Goal: Navigation & Orientation: Go to known website

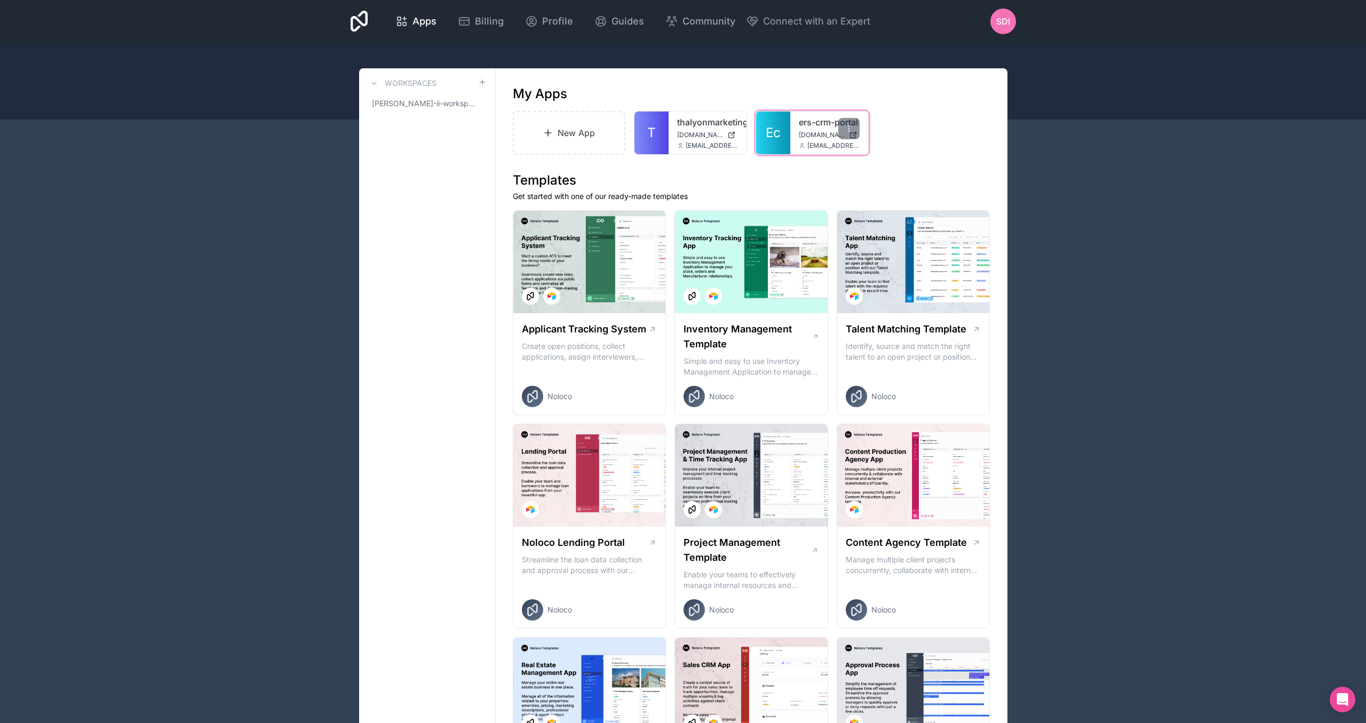
click at [790, 134] on div "ers-crm-portal [DOMAIN_NAME] [EMAIL_ADDRESS][DOMAIN_NAME]" at bounding box center [829, 132] width 78 height 43
click at [802, 131] on span "[DOMAIN_NAME]" at bounding box center [822, 135] width 46 height 9
click at [998, 25] on span "SDI" at bounding box center [1003, 20] width 14 height 13
click at [792, 56] on div at bounding box center [683, 80] width 1366 height 77
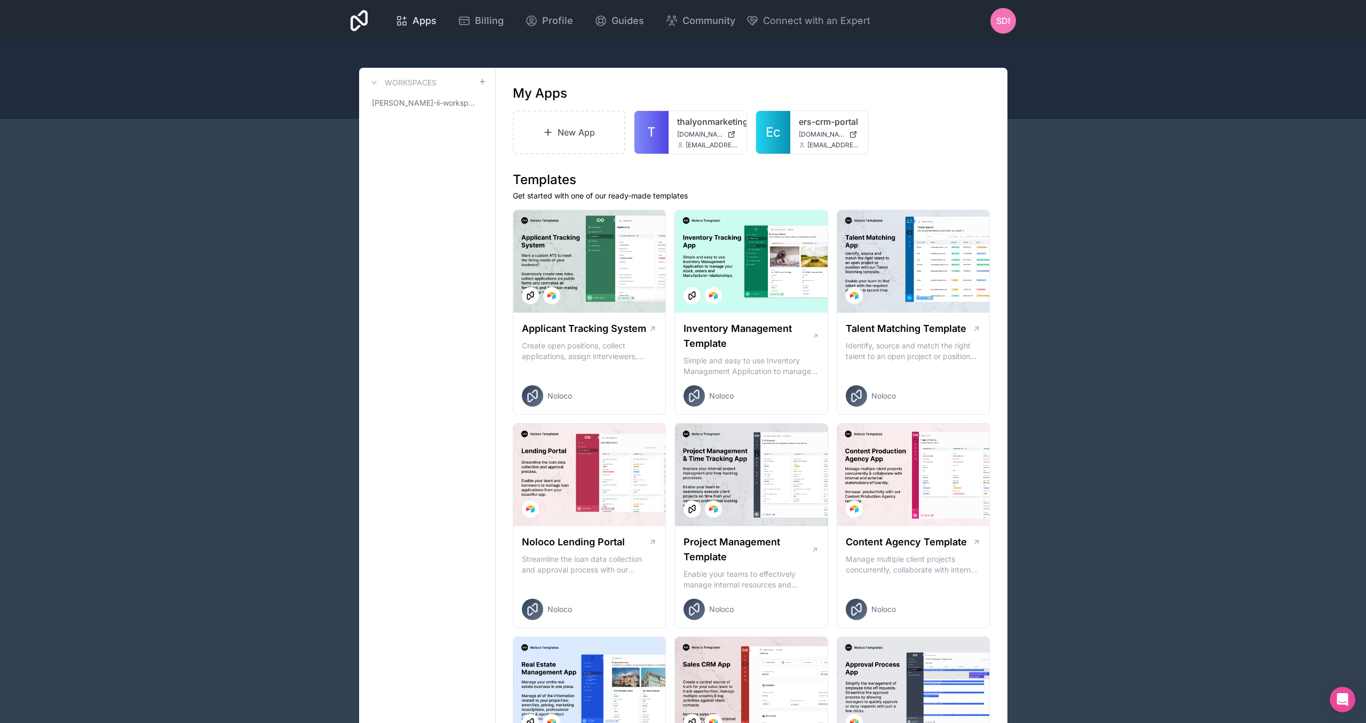
click at [421, 22] on span "Apps" at bounding box center [424, 20] width 24 height 15
click at [430, 107] on span "[PERSON_NAME]-ii-workspace" at bounding box center [421, 103] width 98 height 11
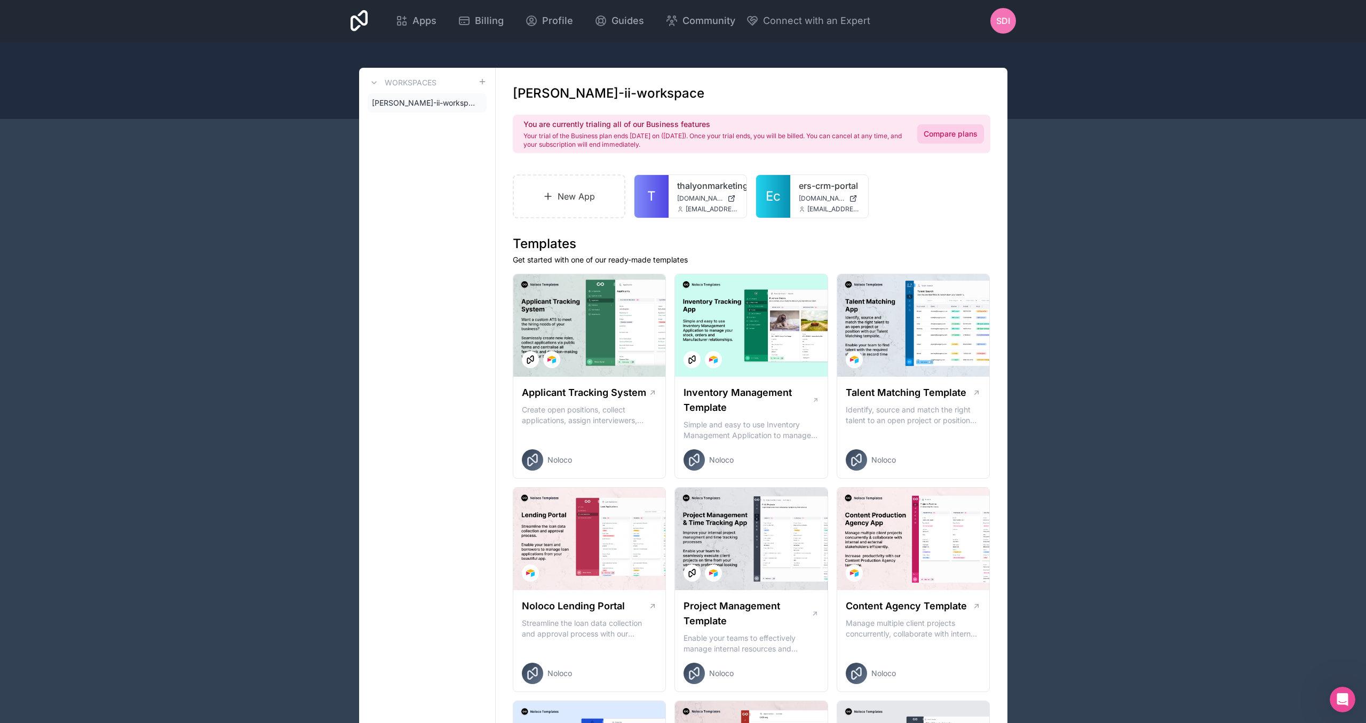
scroll to position [2, 0]
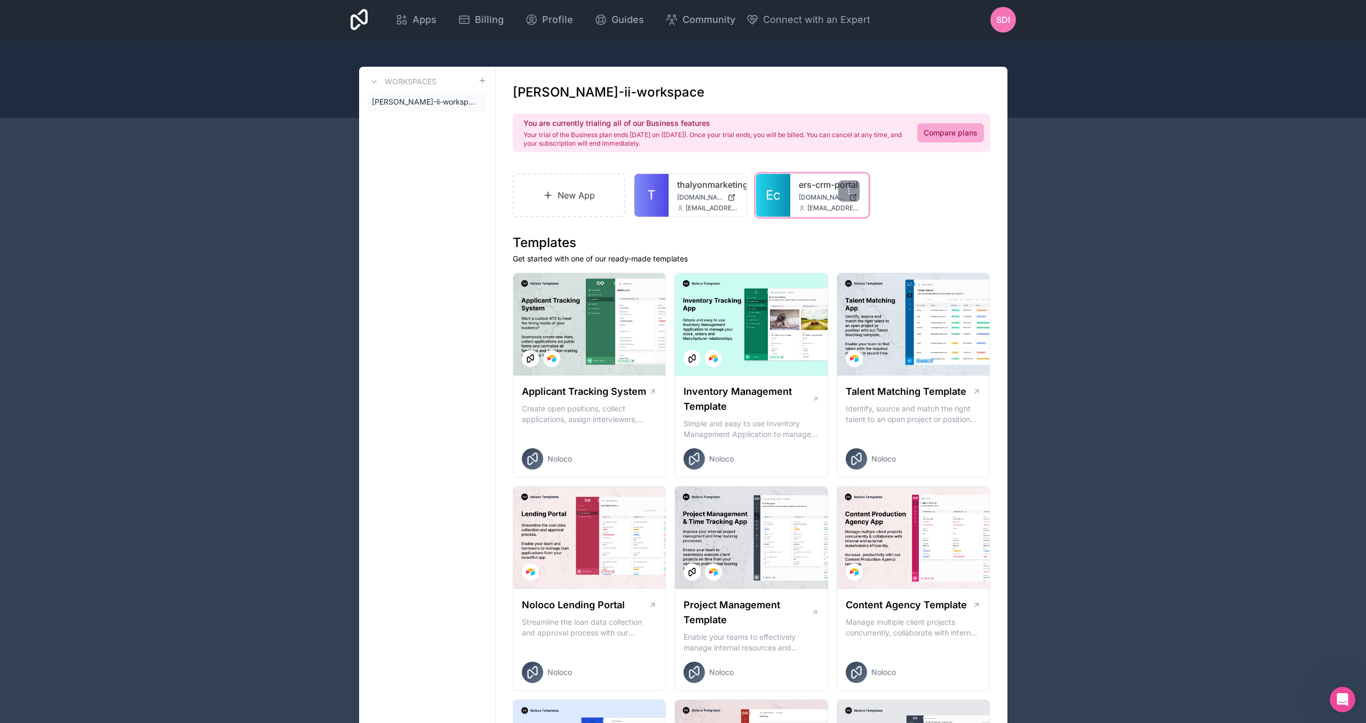
click at [805, 188] on link "ers-crm-portal" at bounding box center [829, 184] width 61 height 13
